Goal: Find specific page/section: Find specific page/section

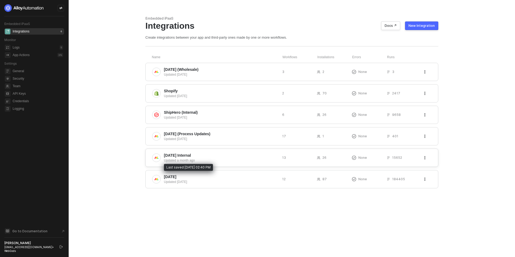
click at [191, 160] on div "Updated a month ago" at bounding box center [221, 160] width 114 height 5
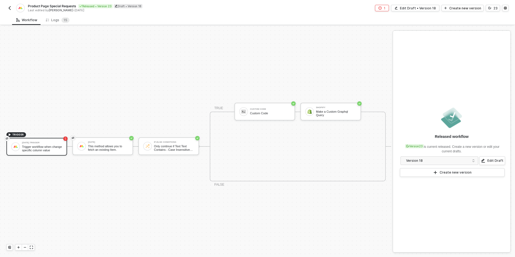
scroll to position [10, 0]
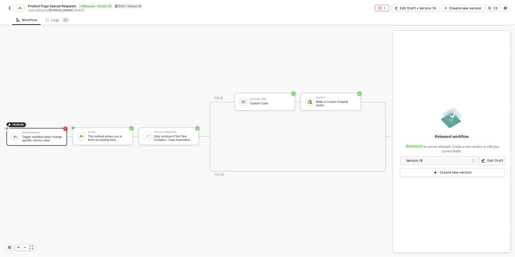
click at [382, 8] on icon "icon-error-page" at bounding box center [379, 7] width 3 height 3
click at [489, 9] on icon "icon-versioning" at bounding box center [489, 7] width 3 height 3
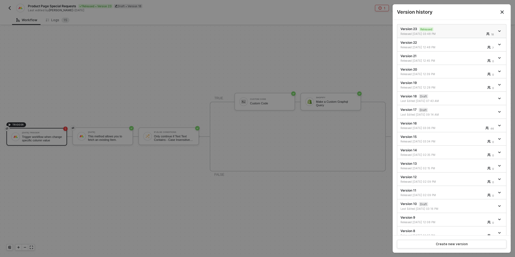
click at [474, 32] on div "18" at bounding box center [478, 33] width 33 height 3
click at [499, 30] on icon "icon-arrow-down" at bounding box center [499, 31] width 3 height 3
click at [503, 12] on icon "Close" at bounding box center [502, 12] width 4 height 4
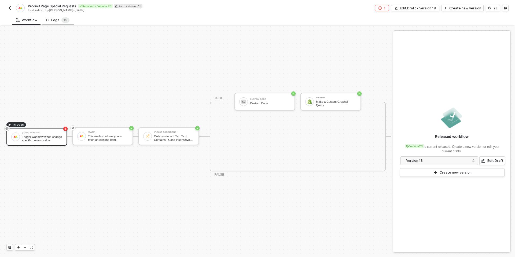
click at [55, 22] on div "Logs 1 5" at bounding box center [58, 19] width 24 height 5
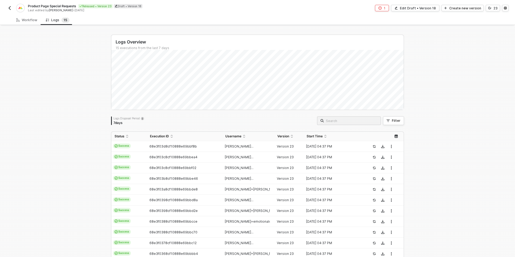
click at [10, 7] on img "button" at bounding box center [10, 8] width 4 height 4
